Goal: Task Accomplishment & Management: Complete application form

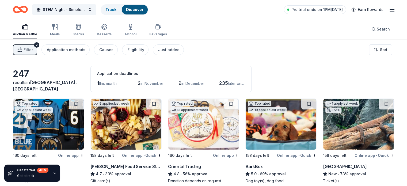
click at [27, 10] on icon "Home" at bounding box center [20, 9] width 15 height 13
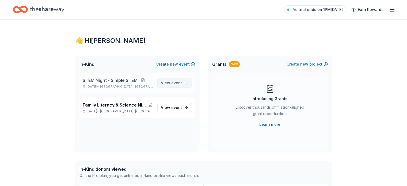
click at [179, 81] on span "event" at bounding box center [176, 83] width 11 height 5
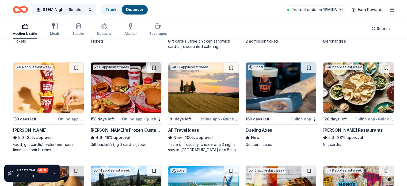
scroll to position [548, 0]
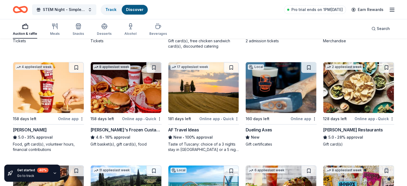
drag, startPoint x: 81, startPoint y: 98, endPoint x: 40, endPoint y: 51, distance: 62.1
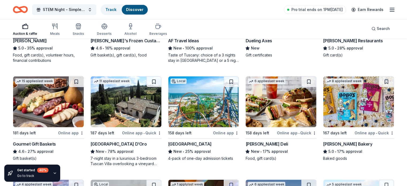
scroll to position [635, 0]
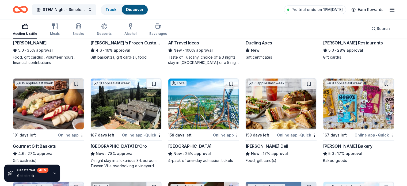
click at [365, 133] on div "Online app • Quick" at bounding box center [375, 135] width 40 height 7
click at [58, 28] on icon "button" at bounding box center [55, 26] width 6 height 6
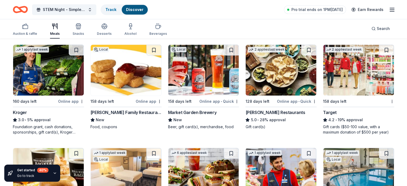
scroll to position [355, 0]
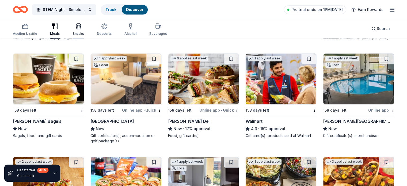
click at [82, 24] on icon "button" at bounding box center [78, 26] width 6 height 6
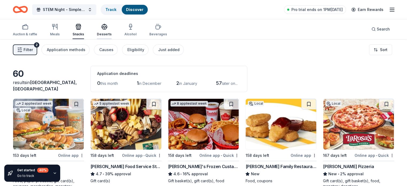
click at [112, 31] on div "Desserts" at bounding box center [104, 30] width 15 height 13
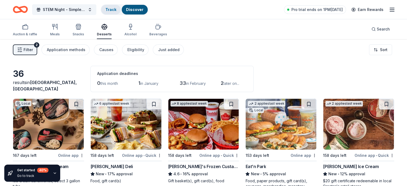
click at [116, 7] on link "Track" at bounding box center [110, 9] width 11 height 5
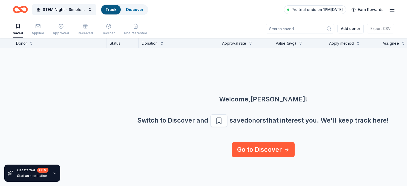
click at [22, 7] on icon "Home" at bounding box center [18, 9] width 8 height 5
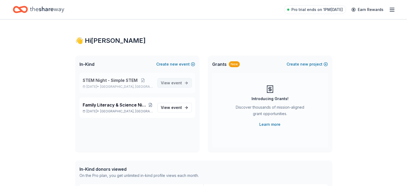
click at [180, 85] on span "View event" at bounding box center [171, 83] width 21 height 6
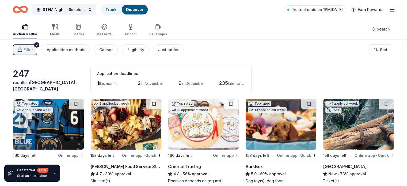
click at [127, 16] on div "STEM Night - Simple STEM Track Discover Pro trial ends on 1PM[DATE] Earn Rewards" at bounding box center [203, 9] width 407 height 19
click at [116, 8] on link "Track" at bounding box center [110, 9] width 11 height 5
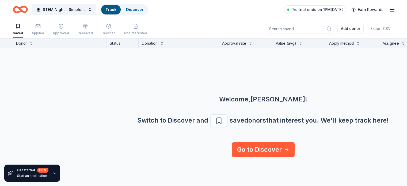
click at [159, 91] on div "Welcome, [PERSON_NAME] ! Switch to Discover and save donors that interest you. …" at bounding box center [263, 95] width 407 height 94
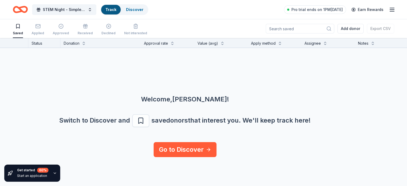
scroll to position [0, 50]
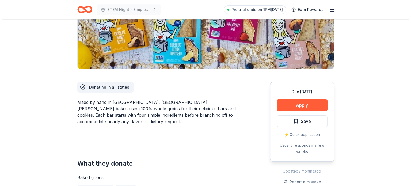
scroll to position [131, 0]
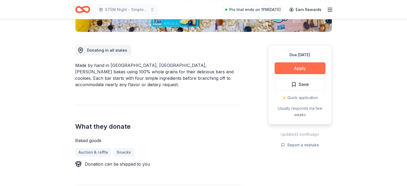
click at [293, 68] on button "Apply" at bounding box center [300, 68] width 51 height 12
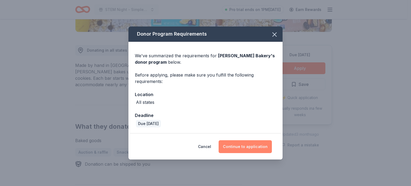
click at [241, 147] on button "Continue to application" at bounding box center [245, 146] width 53 height 13
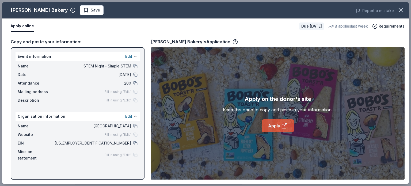
click at [281, 125] on icon at bounding box center [284, 126] width 6 height 6
